Goal: Navigation & Orientation: Find specific page/section

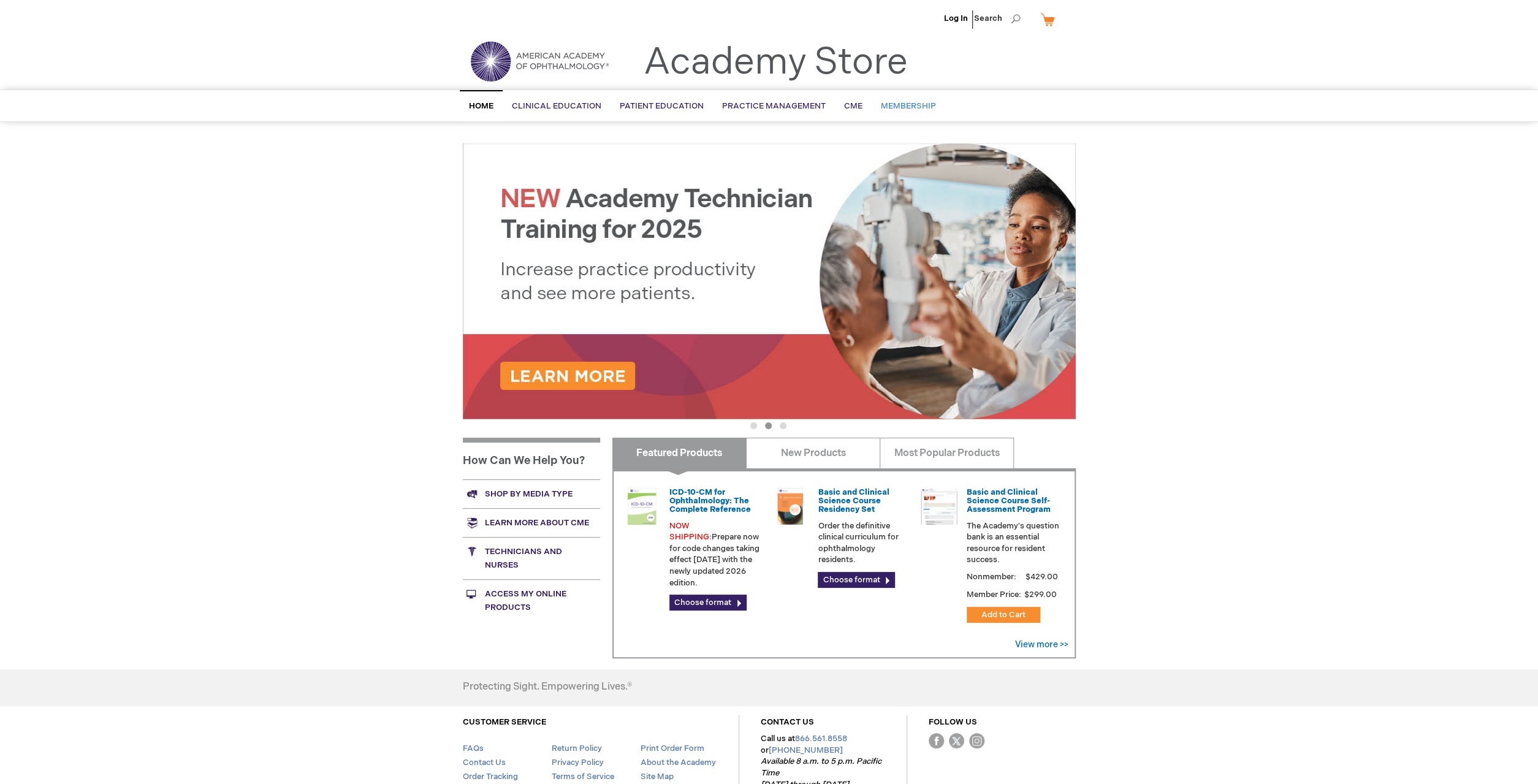
click at [898, 104] on span "Membership" at bounding box center [908, 106] width 55 height 10
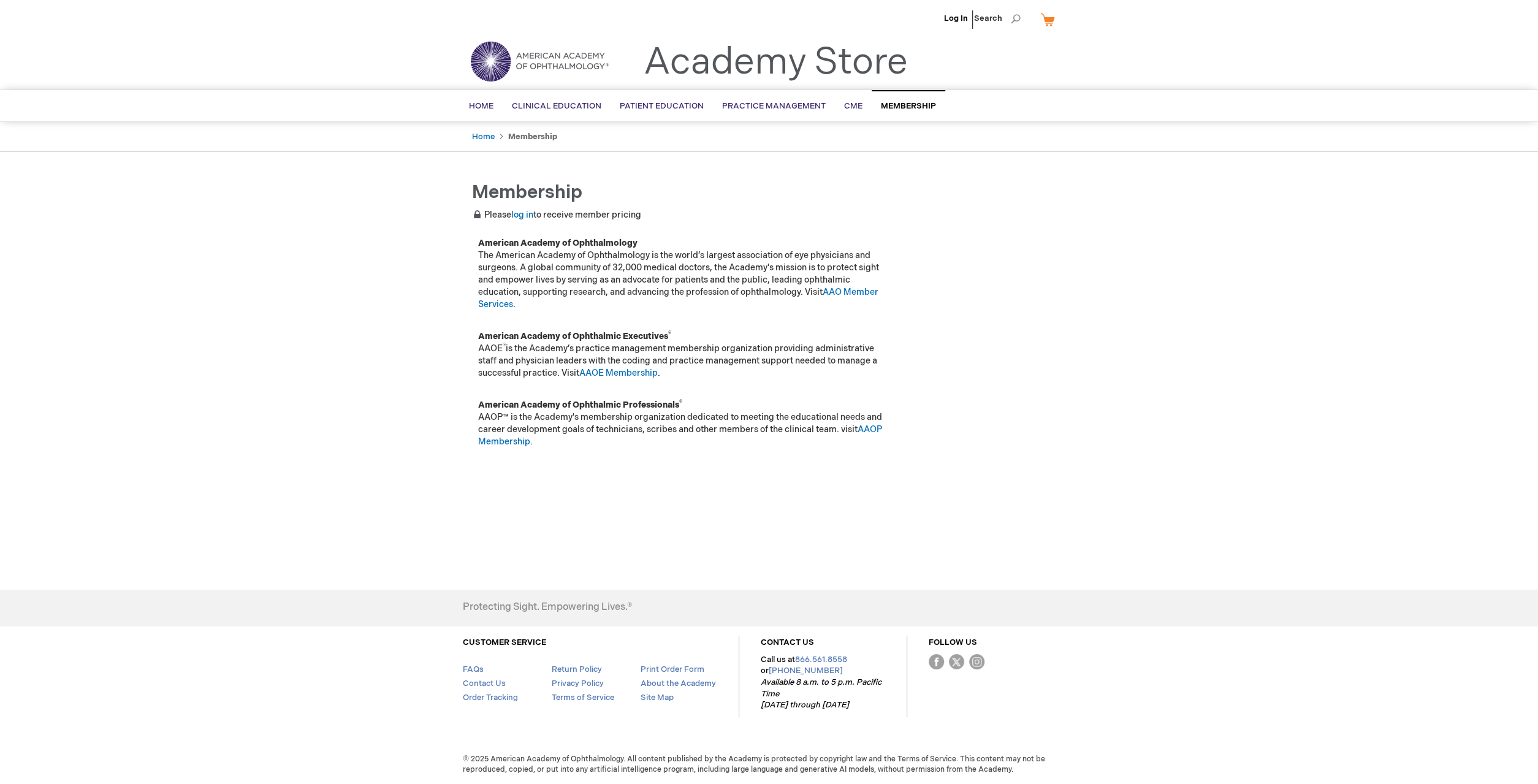
click at [957, 12] on li "Log In" at bounding box center [956, 18] width 30 height 37
click at [960, 16] on link "Log In" at bounding box center [955, 19] width 24 height 10
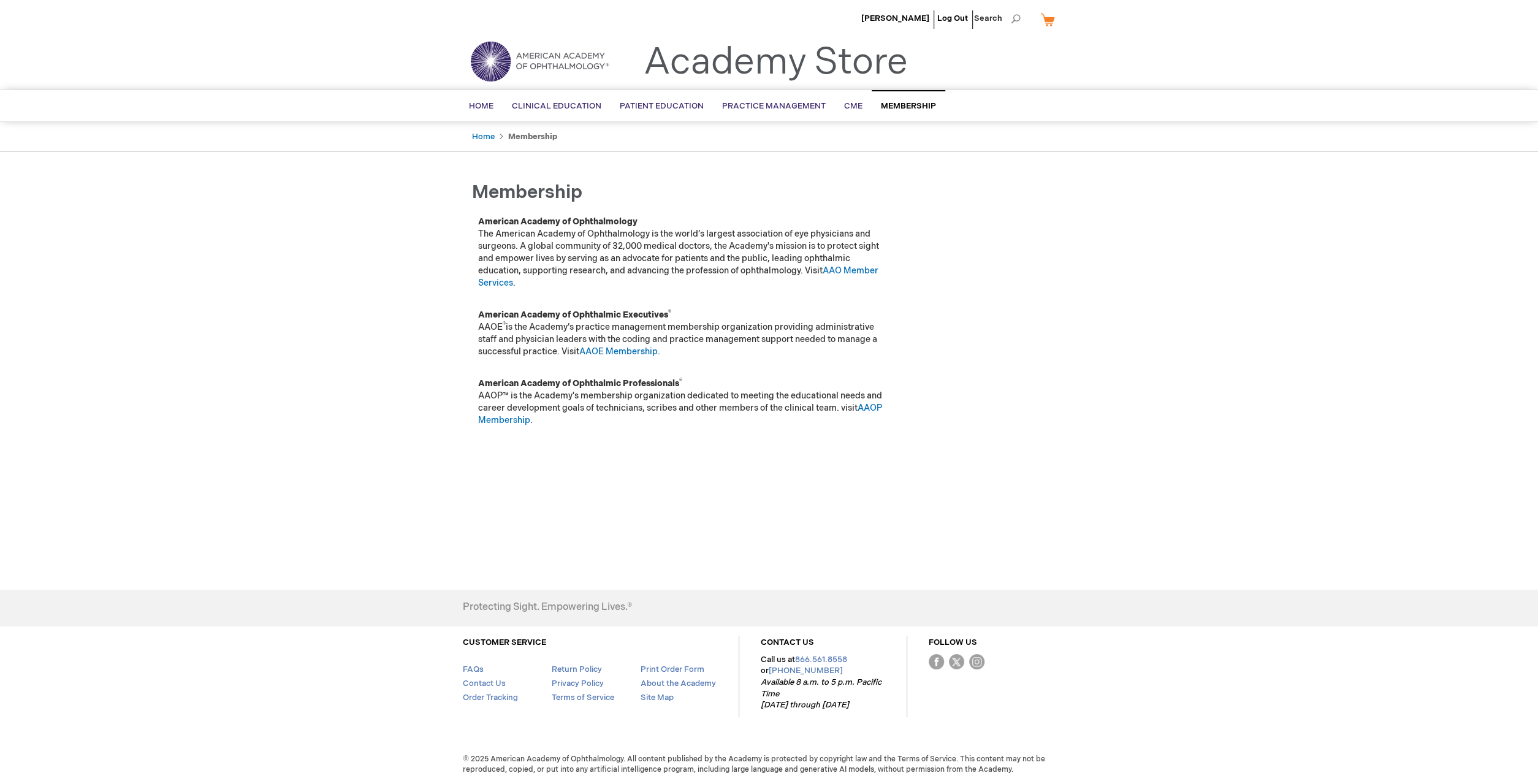
click at [905, 107] on span "Membership" at bounding box center [908, 106] width 55 height 10
click at [912, 16] on span "[PERSON_NAME]" at bounding box center [895, 19] width 68 height 10
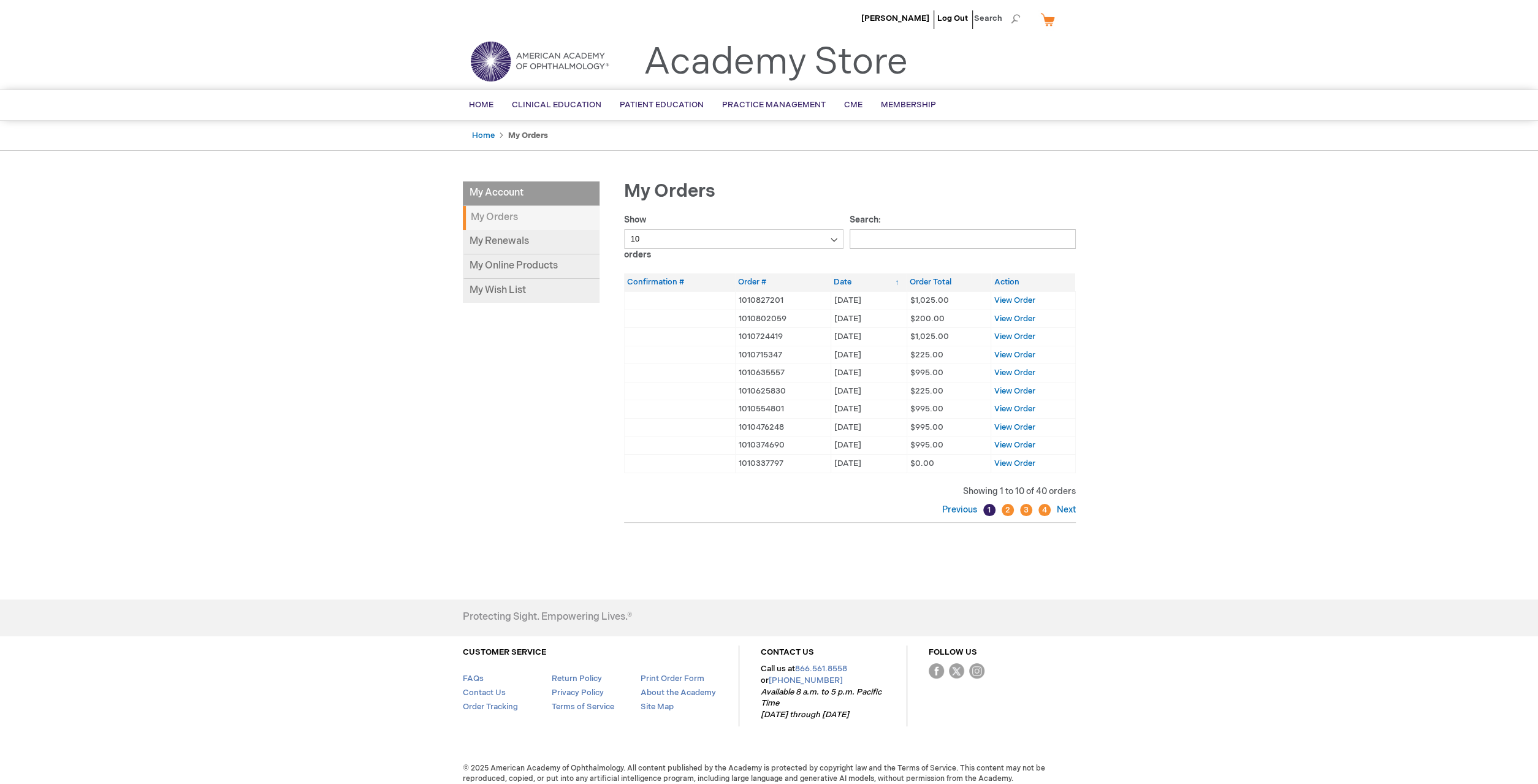
click at [509, 215] on strong "My Orders" at bounding box center [531, 217] width 137 height 24
click at [1043, 18] on link "My Cart" at bounding box center [1052, 19] width 29 height 21
click at [474, 134] on link "Home" at bounding box center [484, 135] width 23 height 10
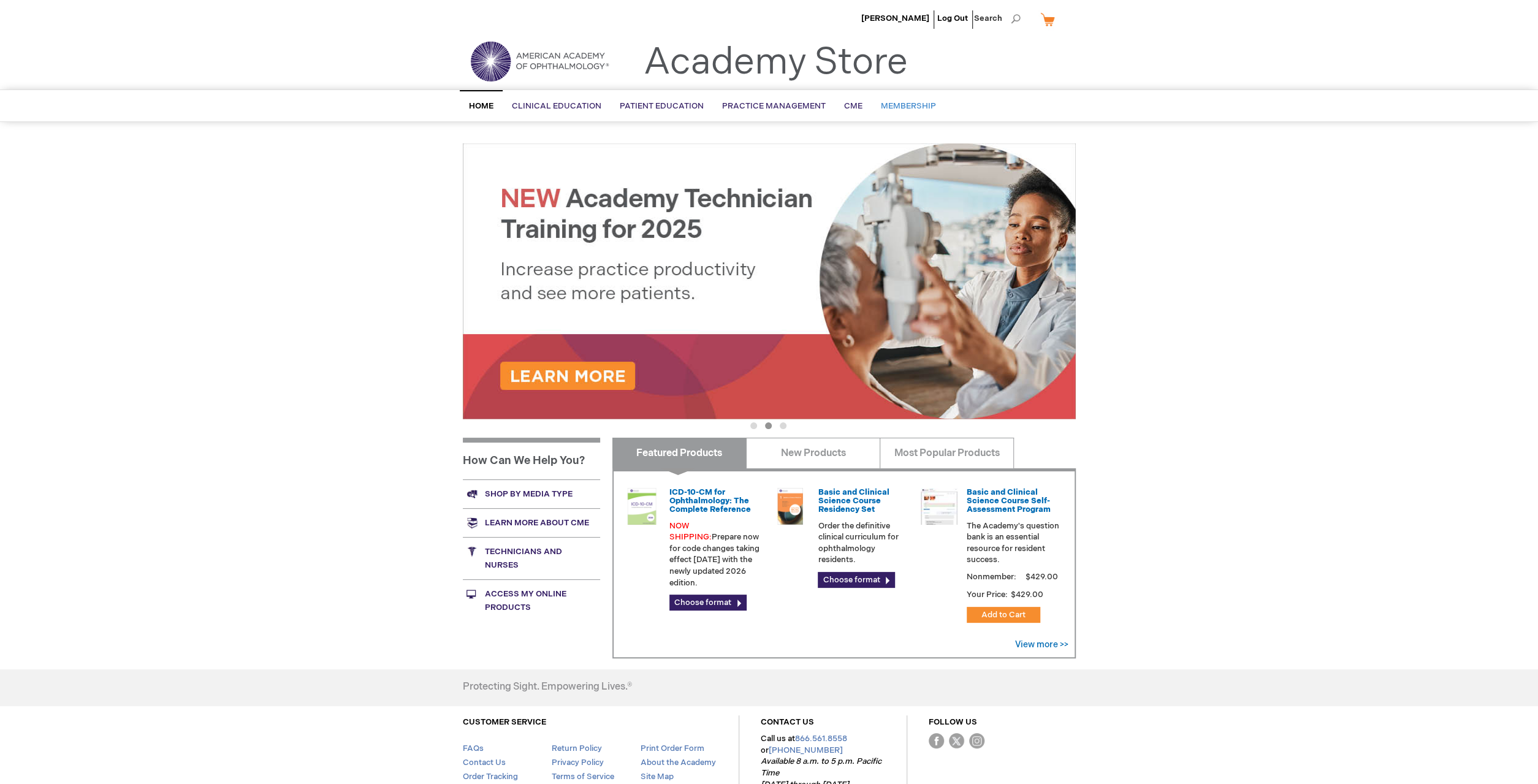
click at [917, 107] on span "Membership" at bounding box center [908, 106] width 55 height 10
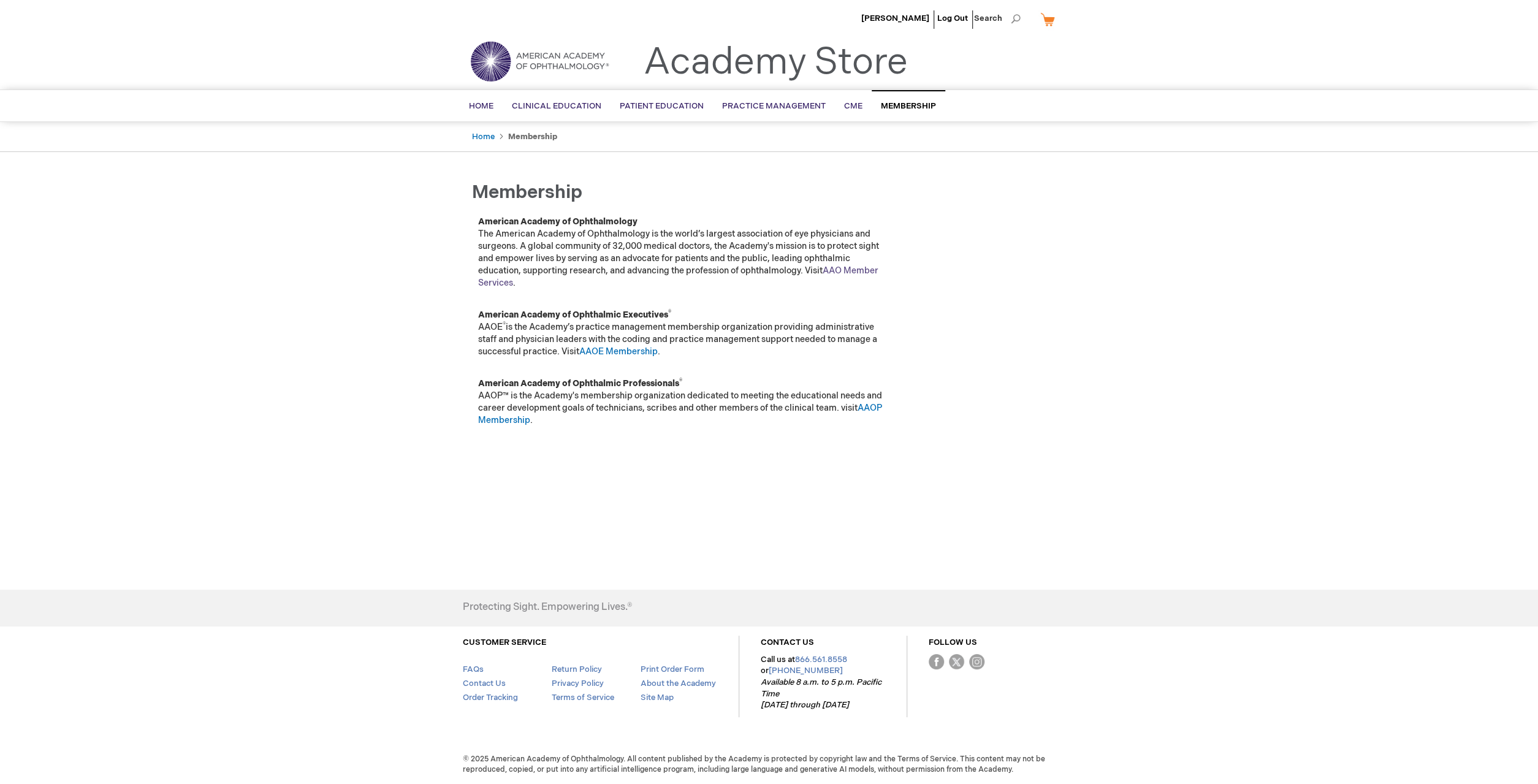
click at [484, 282] on link "AAO Member Services" at bounding box center [678, 277] width 400 height 23
click at [481, 99] on link "Home" at bounding box center [481, 106] width 43 height 30
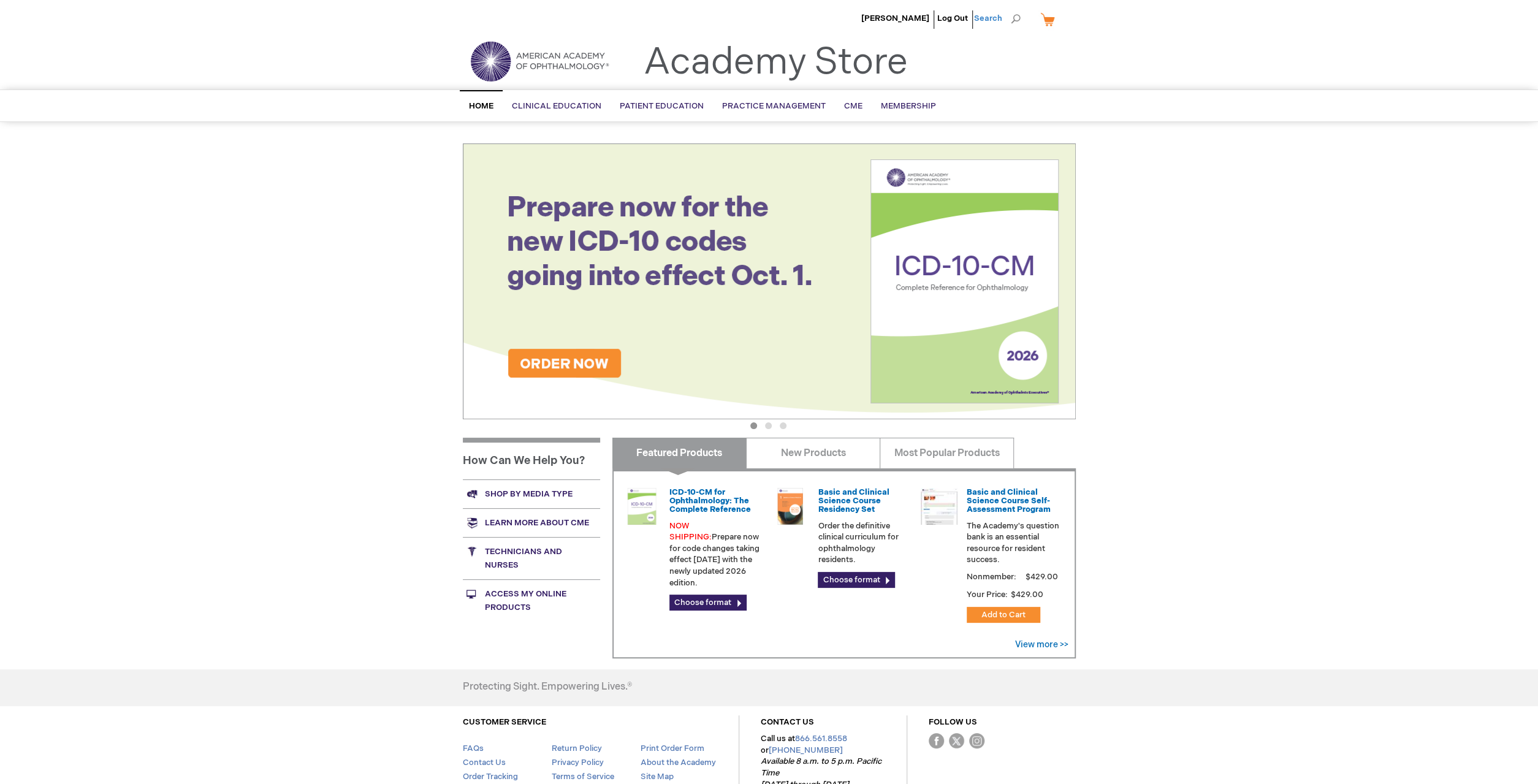
click at [1014, 16] on span "Search" at bounding box center [997, 19] width 47 height 24
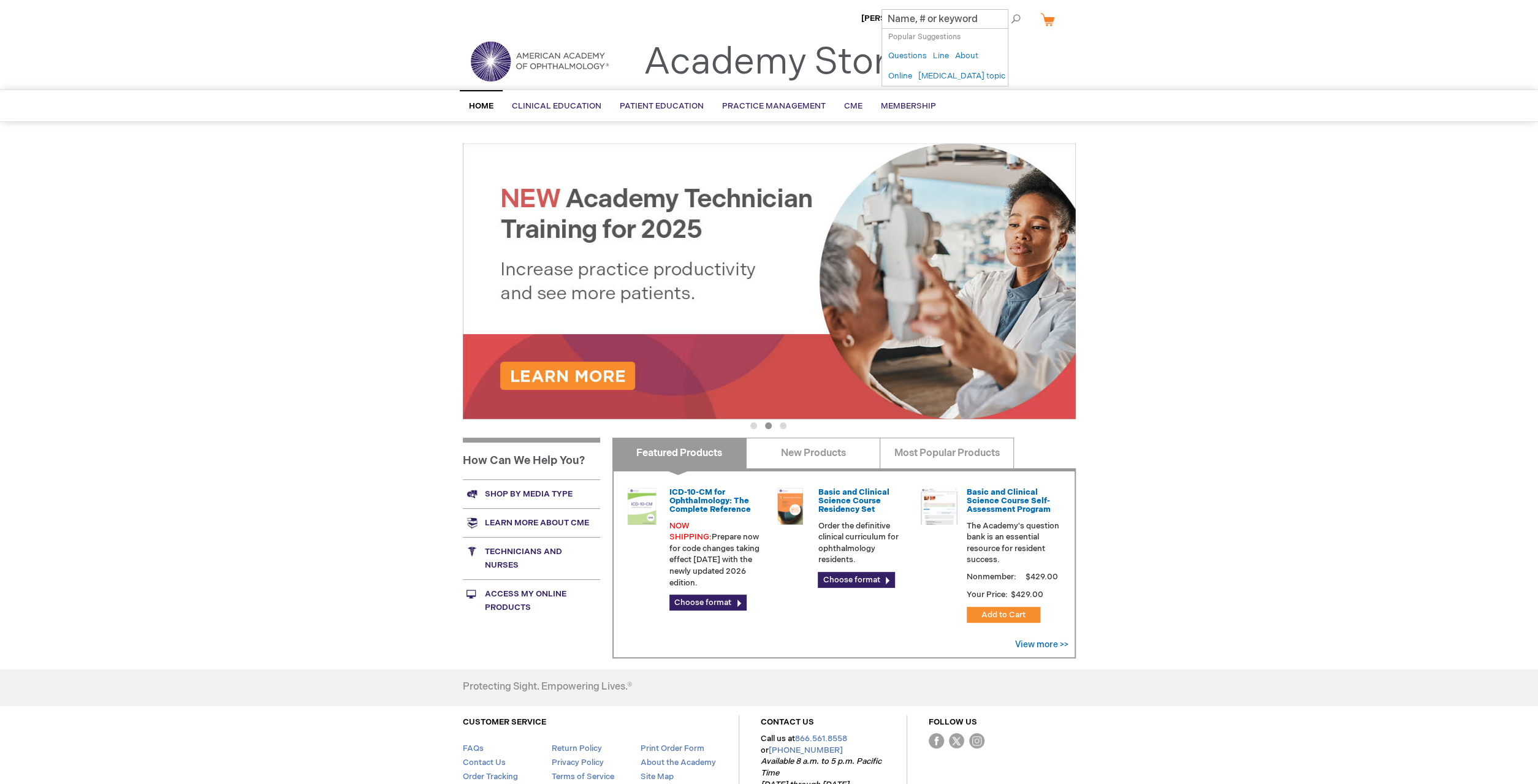
click at [947, 39] on span "Popular Suggestions" at bounding box center [924, 37] width 72 height 9
